Goal: Information Seeking & Learning: Learn about a topic

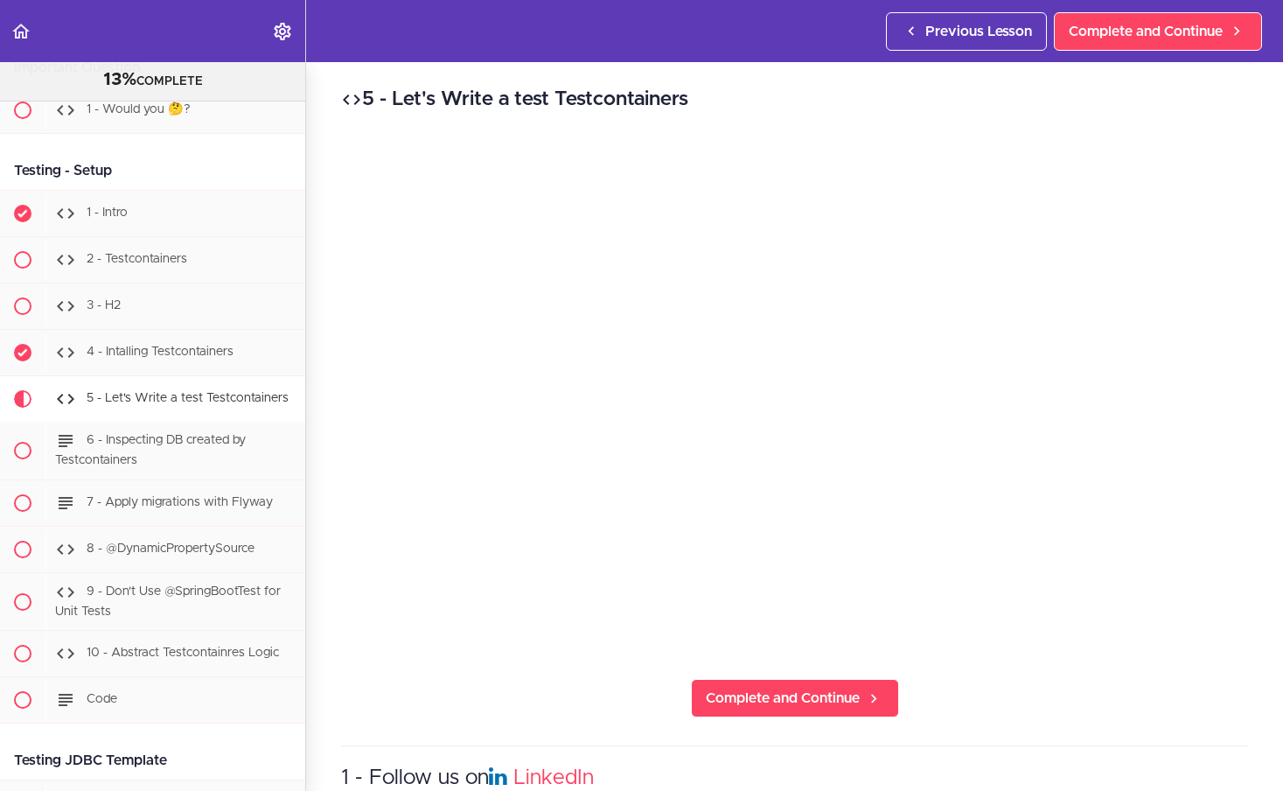
scroll to position [7873, 0]
click at [827, 679] on link "Complete and Continue" at bounding box center [795, 698] width 208 height 38
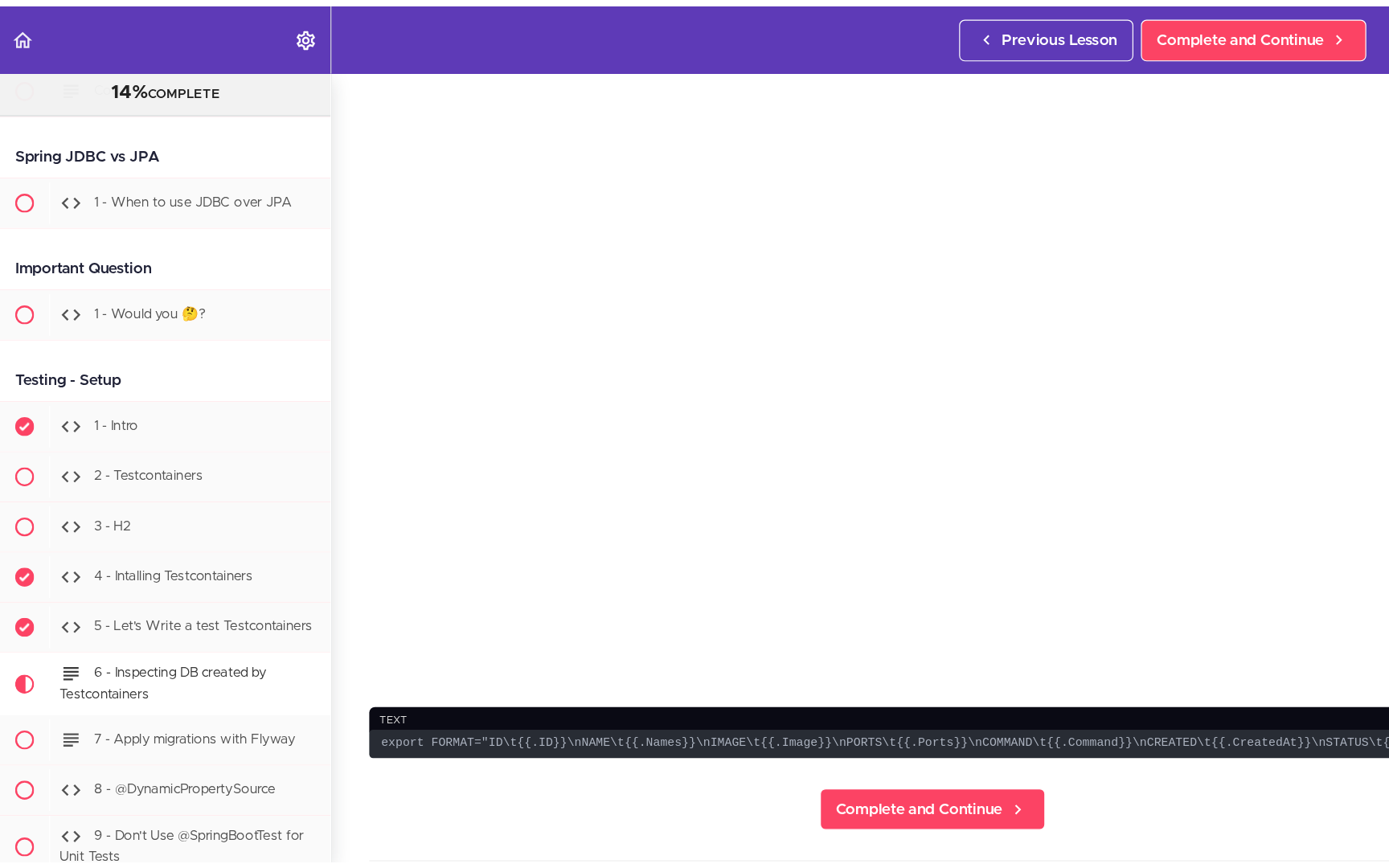
scroll to position [96, 138]
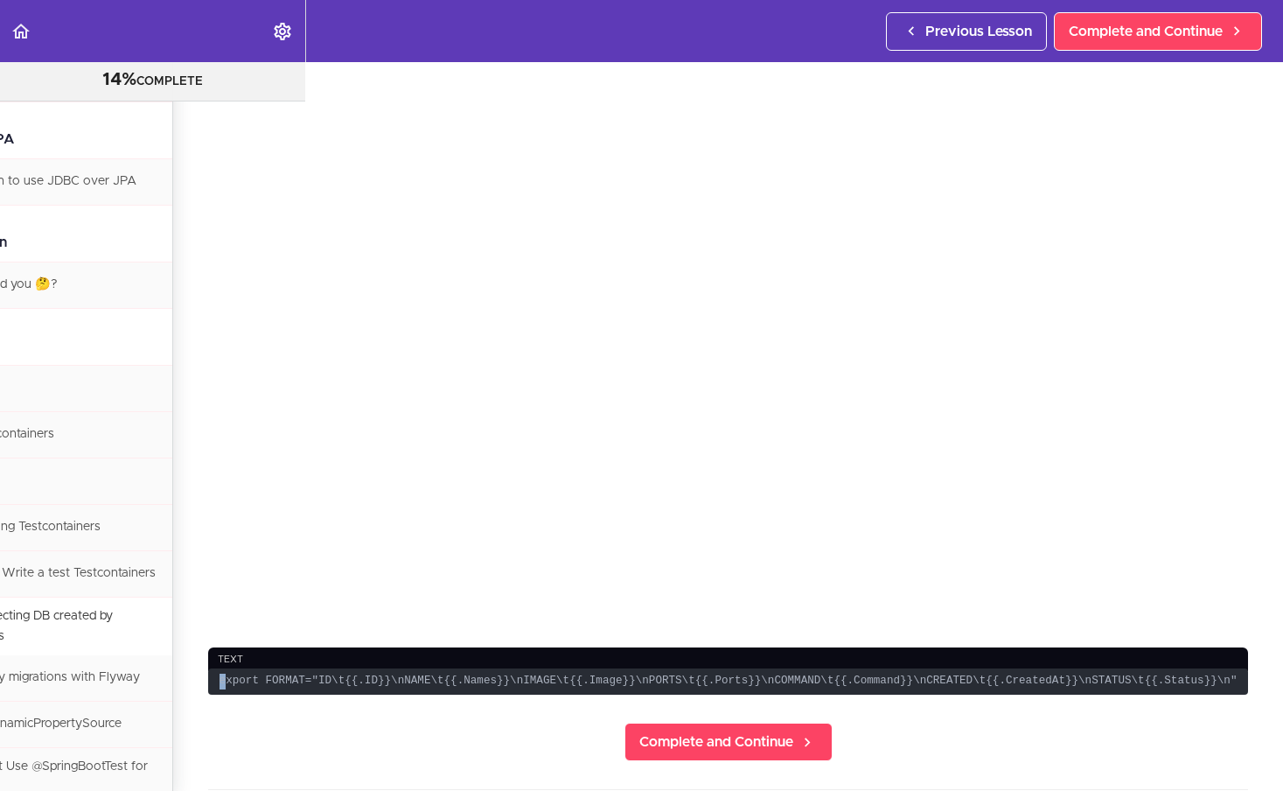
drag, startPoint x: 196, startPoint y: 682, endPoint x: 209, endPoint y: 682, distance: 13.1
click at [208, 682] on code "export FORMAT="ID\t{{.ID}}\nNAME\t{{.Names}}\nIMAGE\t{{.Image}}\nPORTS\t{{.Port…" at bounding box center [728, 681] width 1040 height 27
click at [208, 685] on code "export FORMAT="ID\t{{.ID}}\nNAME\t{{.Names}}\nIMAGE\t{{.Image}}\nPORTS\t{{.Port…" at bounding box center [728, 681] width 1040 height 27
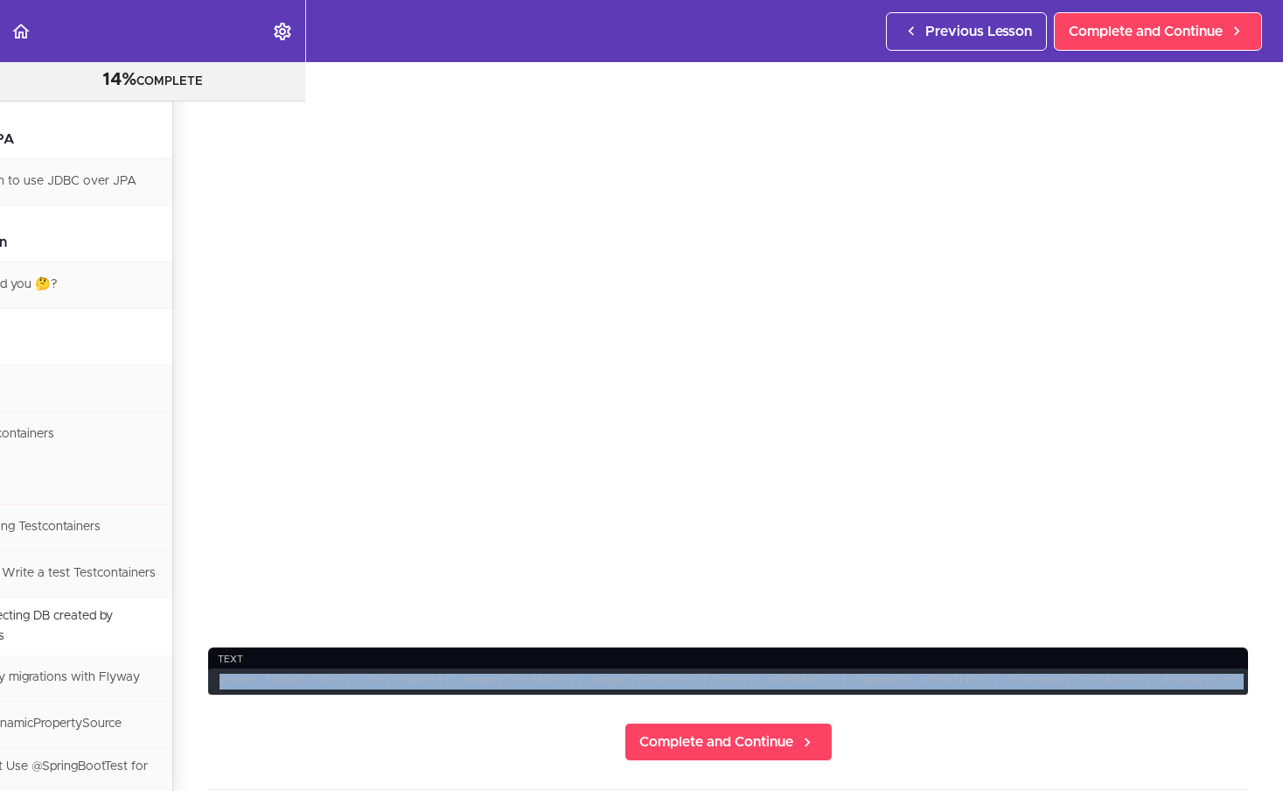
drag, startPoint x: 204, startPoint y: 685, endPoint x: 1225, endPoint y: 684, distance: 1020.9
click at [1225, 684] on code "export FORMAT="ID\t{{.ID}}\nNAME\t{{.Names}}\nIMAGE\t{{.Image}}\nPORTS\t{{.Port…" at bounding box center [728, 681] width 1040 height 27
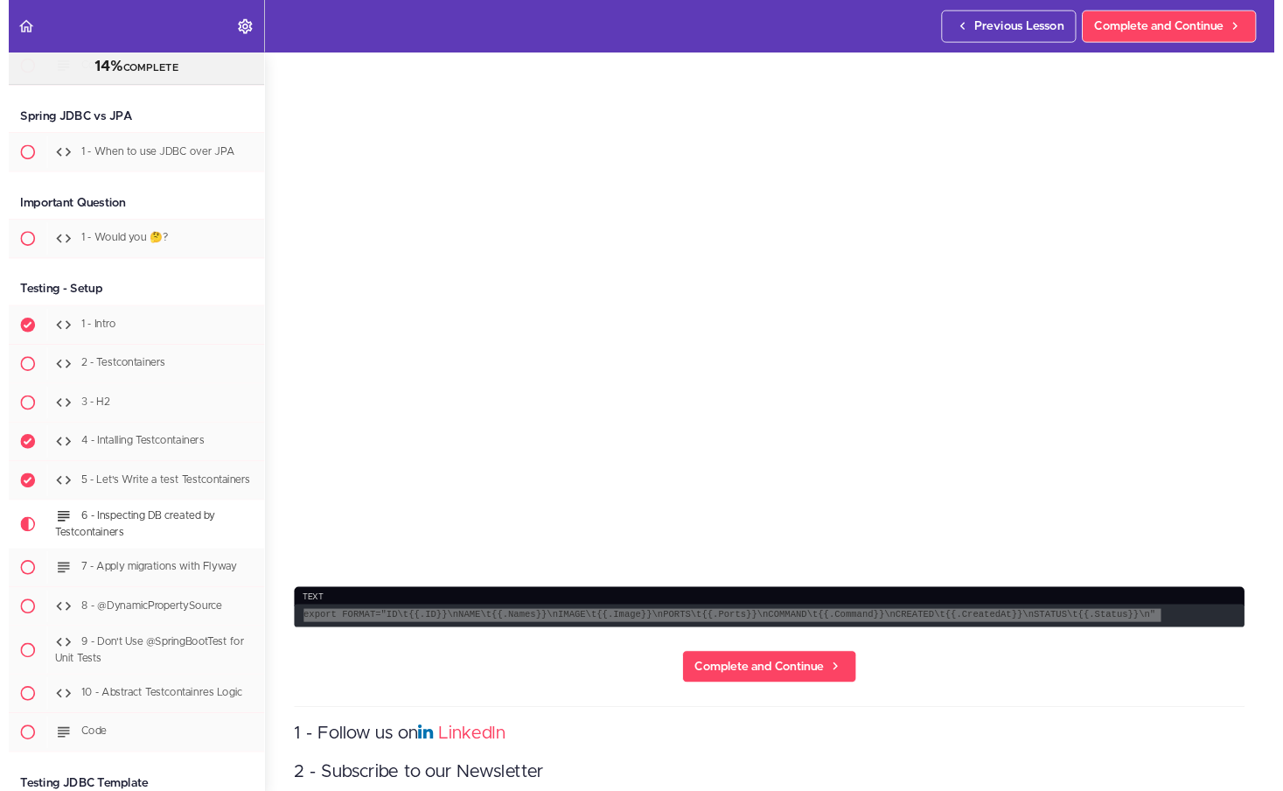
scroll to position [105, 0]
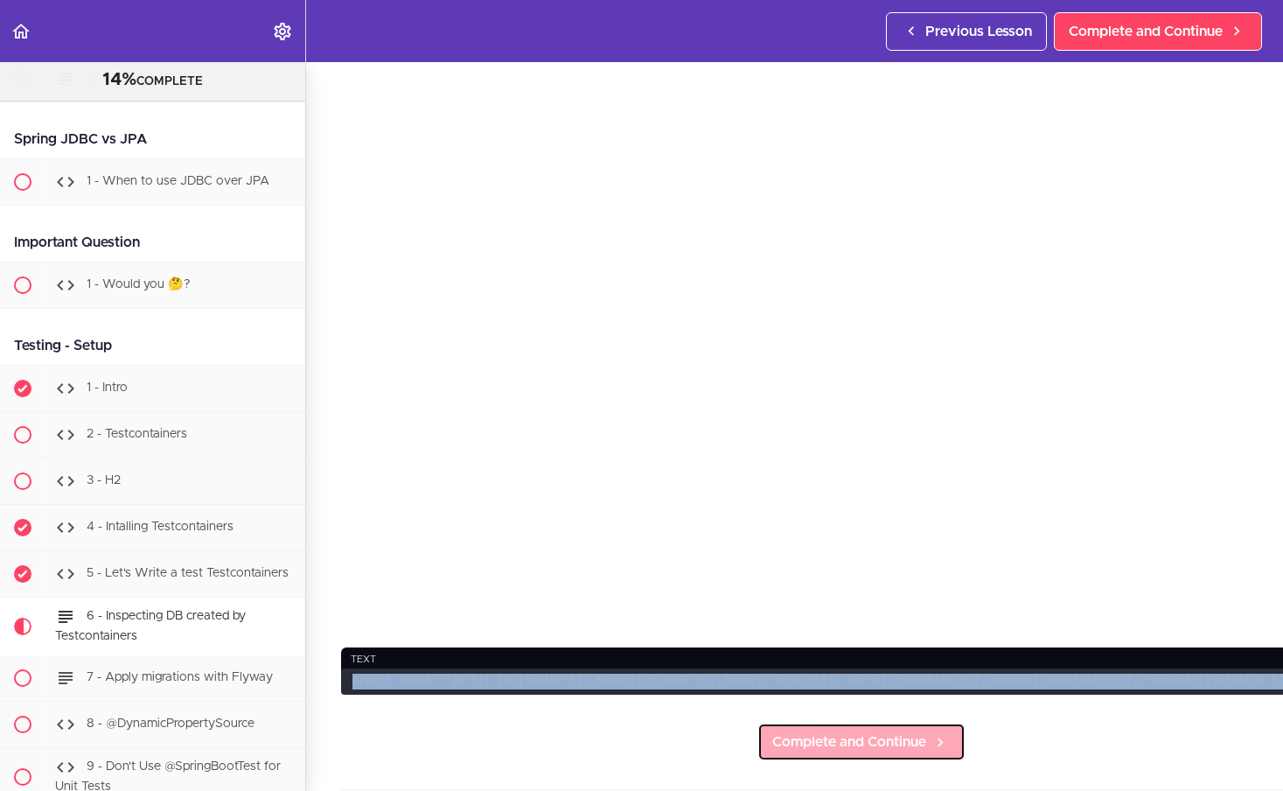
click at [899, 751] on span "Complete and Continue" at bounding box center [849, 741] width 154 height 21
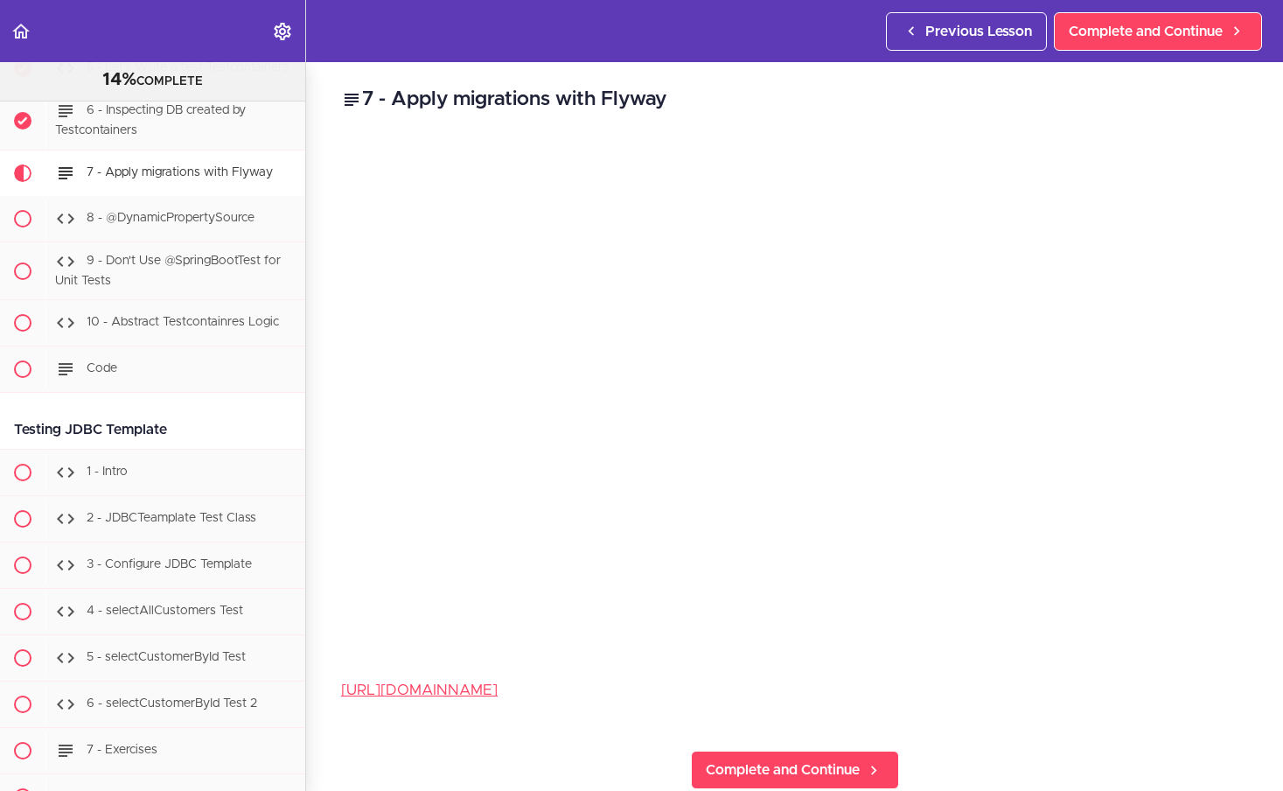
scroll to position [8246, 0]
